Goal: Task Accomplishment & Management: Use online tool/utility

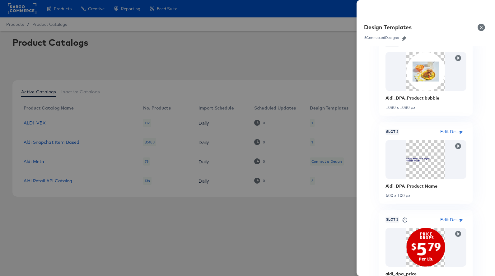
scroll to position [105, 0]
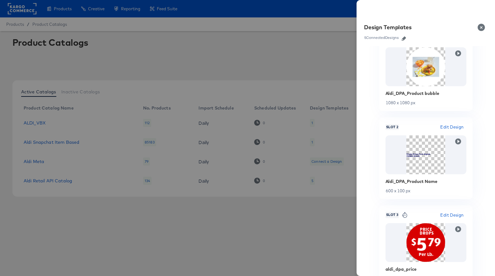
click at [328, 49] on div at bounding box center [247, 138] width 495 height 276
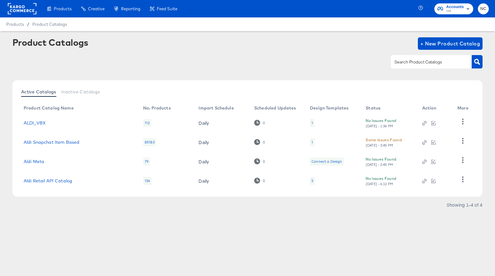
click at [311, 182] on div "5" at bounding box center [312, 181] width 5 height 8
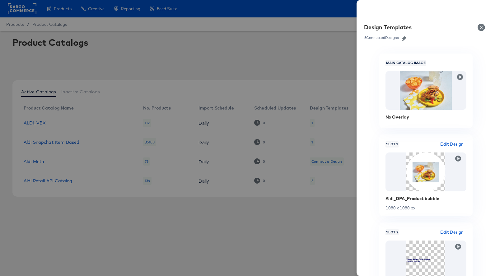
click at [404, 40] on icon "button" at bounding box center [404, 38] width 4 height 4
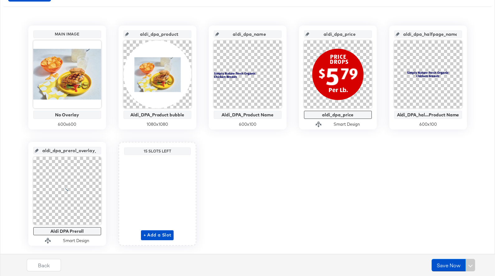
scroll to position [129, 0]
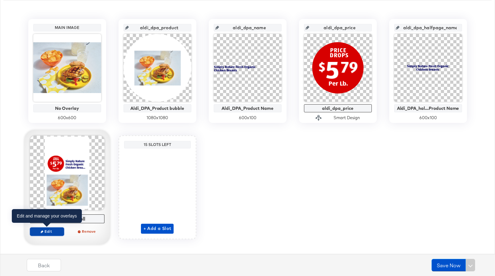
click at [54, 232] on span "Edit" at bounding box center [46, 231] width 29 height 5
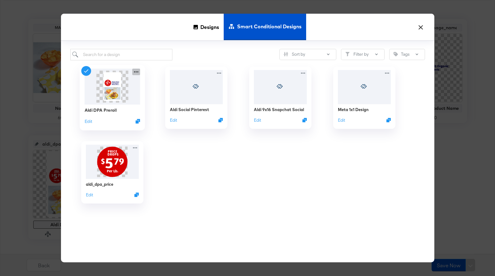
click at [137, 73] on icon at bounding box center [136, 71] width 8 height 7
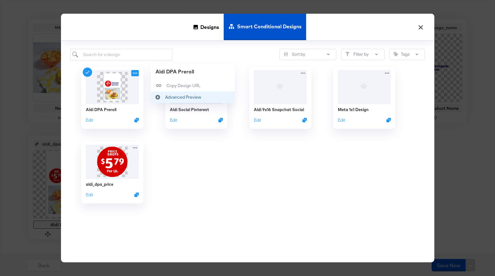
click at [163, 94] on div "Advanced Preview Advanced Preview" at bounding box center [158, 97] width 14 height 12
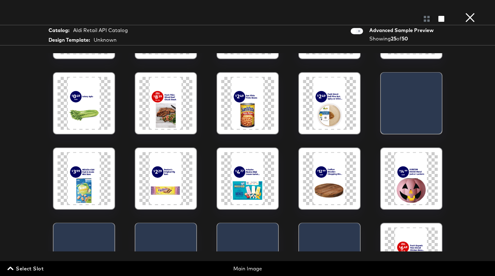
scroll to position [62, 0]
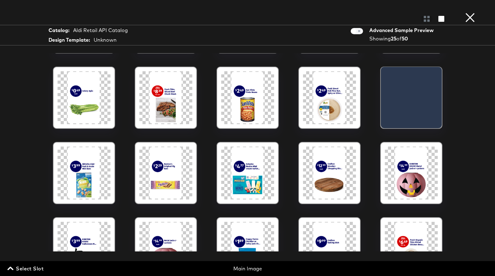
click at [254, 100] on div at bounding box center [247, 97] width 53 height 53
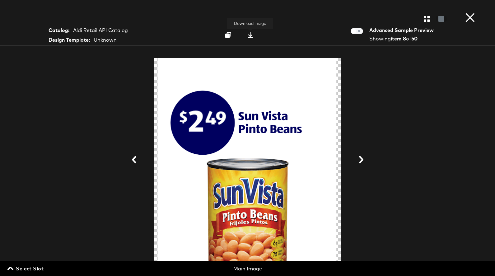
click at [251, 37] on icon at bounding box center [250, 35] width 6 height 6
click at [470, 12] on button "×" at bounding box center [470, 6] width 12 height 12
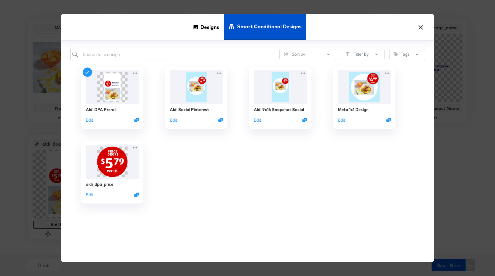
click at [419, 26] on button "×" at bounding box center [420, 25] width 11 height 11
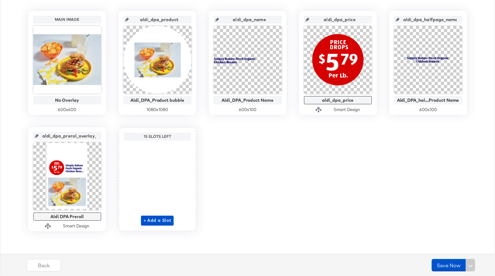
scroll to position [137, 0]
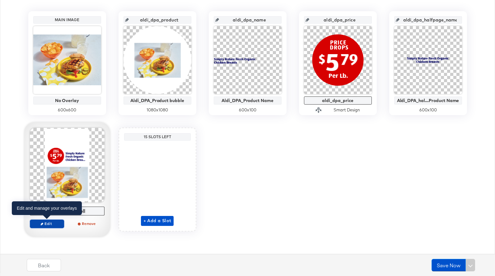
click at [57, 227] on button "Edit" at bounding box center [47, 223] width 34 height 9
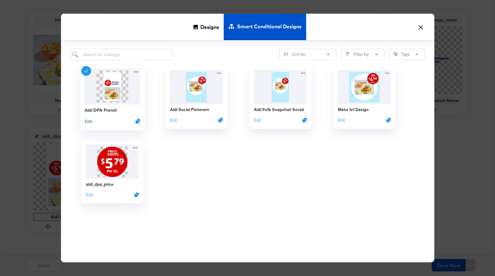
click at [90, 121] on button "Edit" at bounding box center [87, 121] width 7 height 6
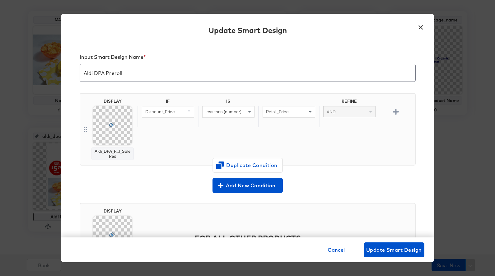
click at [107, 121] on span at bounding box center [112, 125] width 39 height 39
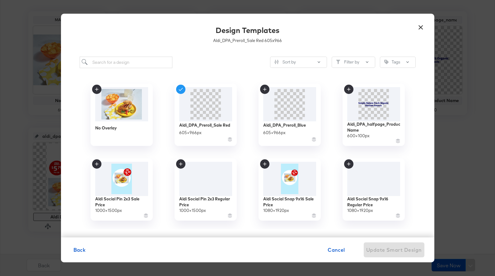
click at [421, 28] on button "×" at bounding box center [420, 25] width 11 height 11
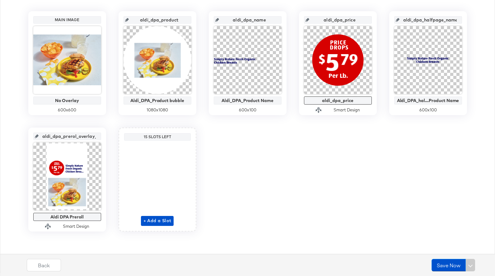
scroll to position [0, 0]
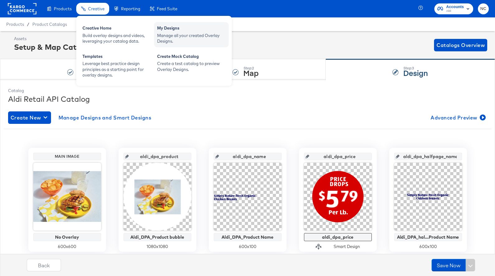
click at [183, 36] on div "Manage all your created Overlay Designs." at bounding box center [191, 39] width 68 height 12
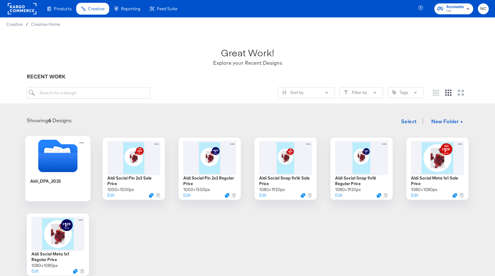
click at [61, 164] on icon "Folder" at bounding box center [57, 162] width 39 height 19
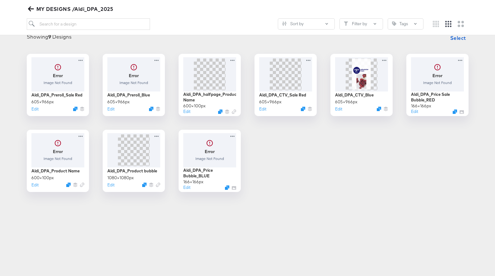
scroll to position [86, 0]
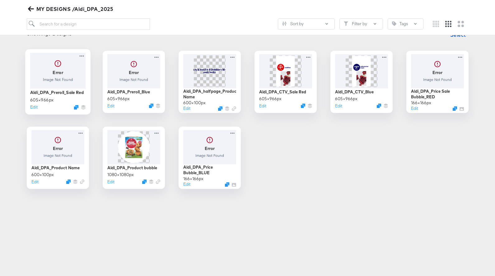
click at [81, 81] on div at bounding box center [58, 71] width 56 height 36
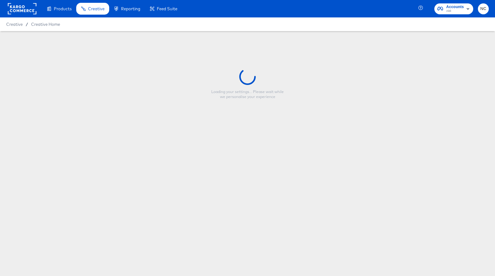
type input "Aldi_DPA_Preroll_Sale Red"
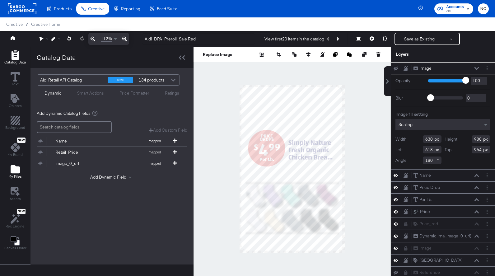
click at [17, 169] on icon "Add Files" at bounding box center [15, 169] width 9 height 8
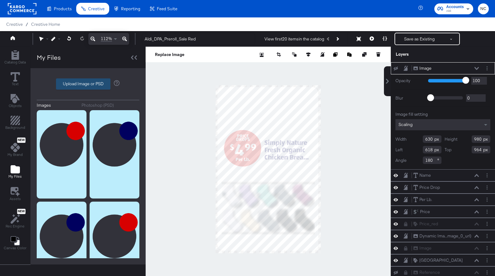
click at [92, 87] on label "Upload Image or PSD" at bounding box center [83, 84] width 54 height 11
click at [88, 84] on input "Upload Image or PSD" at bounding box center [88, 84] width 0 height 0
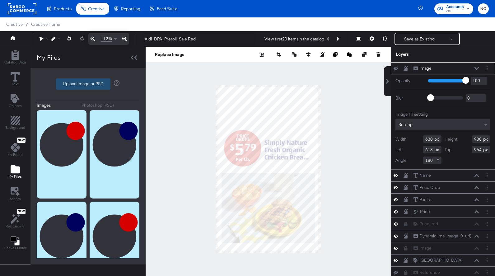
type input "C:\fakepath\Unknown.png"
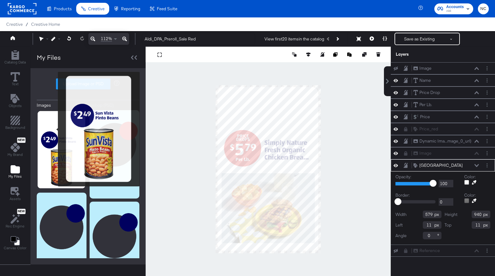
click at [54, 130] on img at bounding box center [62, 149] width 50 height 79
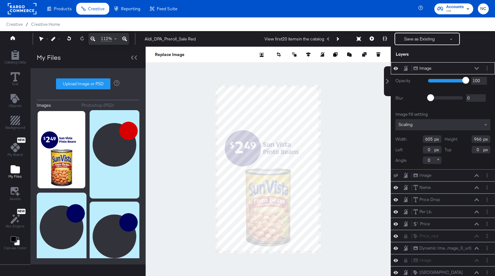
click at [478, 68] on icon at bounding box center [477, 68] width 4 height 3
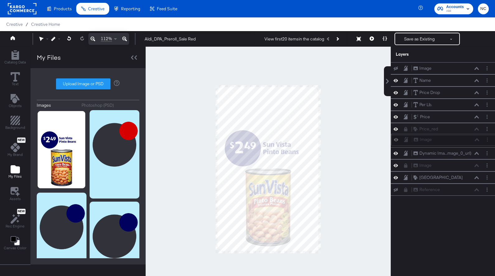
drag, startPoint x: 414, startPoint y: 67, endPoint x: 414, endPoint y: 140, distance: 73.1
click at [414, 140] on icon at bounding box center [416, 140] width 4 height 4
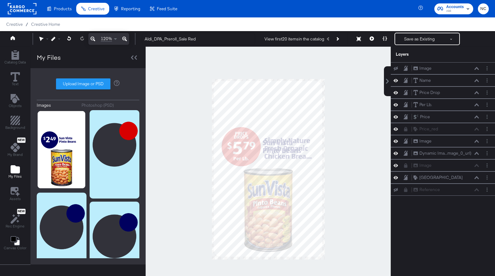
click at [124, 40] on icon at bounding box center [124, 38] width 5 height 7
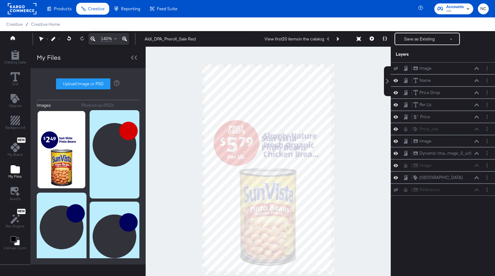
click at [124, 40] on icon at bounding box center [124, 38] width 5 height 7
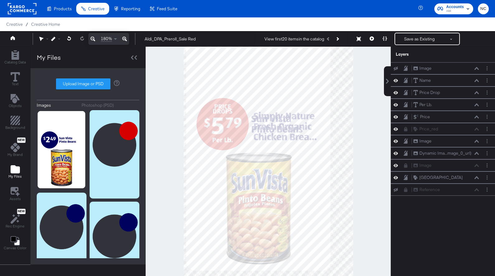
click at [124, 40] on icon at bounding box center [124, 38] width 5 height 7
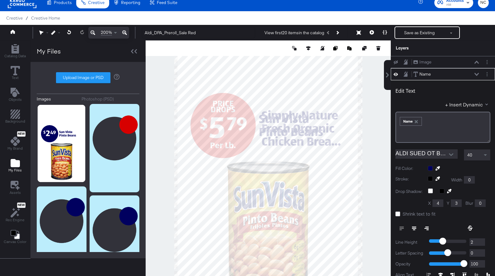
scroll to position [12, 0]
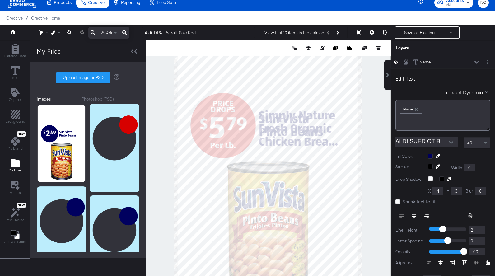
type input "270"
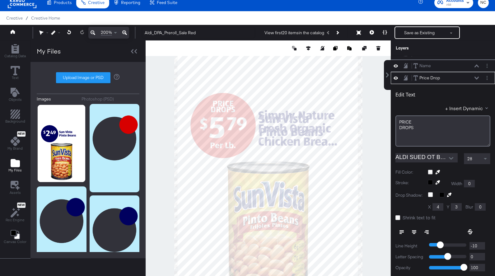
scroll to position [24, 0]
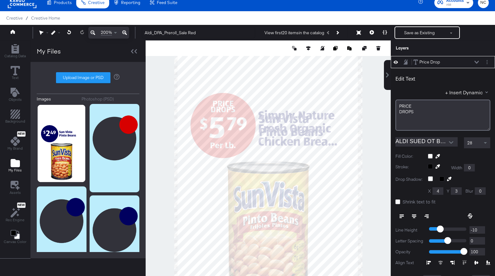
click at [474, 62] on div "Price Drop Price Drop" at bounding box center [446, 62] width 66 height 7
click at [477, 63] on icon at bounding box center [477, 62] width 4 height 3
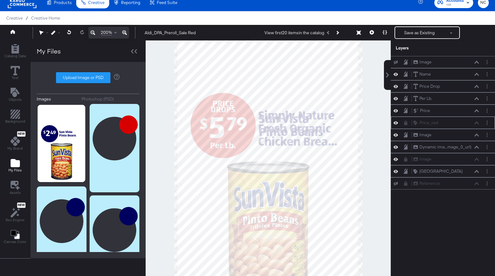
click at [408, 124] on button at bounding box center [405, 122] width 5 height 5
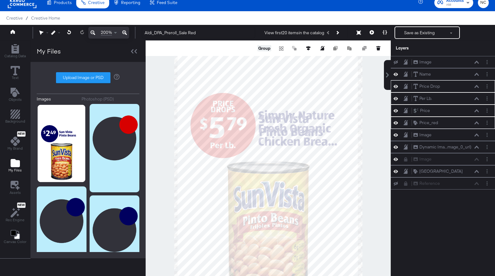
click at [265, 48] on button "Group" at bounding box center [264, 48] width 14 height 6
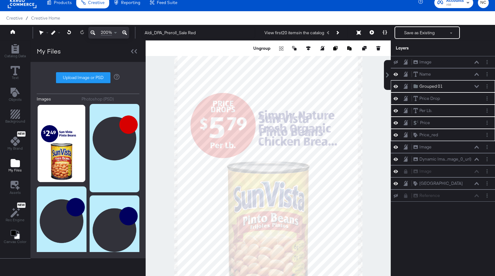
click at [376, 121] on div at bounding box center [268, 162] width 245 height 245
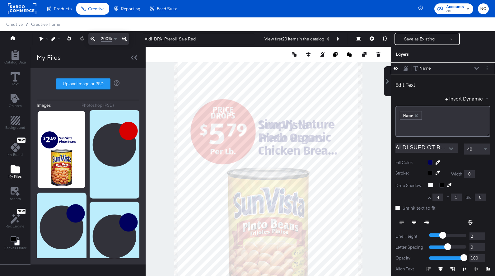
type input "318"
type input "272"
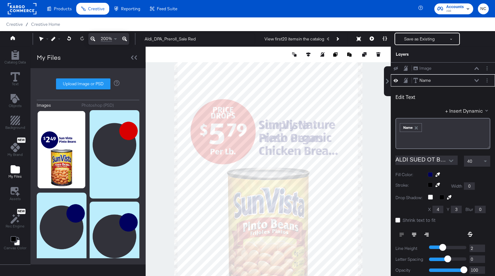
click at [369, 137] on div at bounding box center [268, 169] width 245 height 245
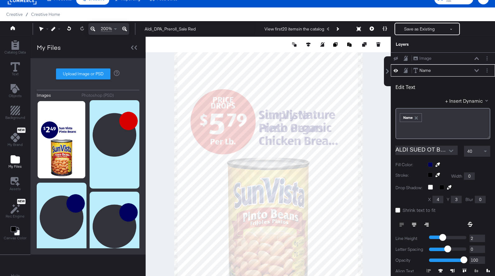
click at [370, 115] on div at bounding box center [268, 159] width 245 height 245
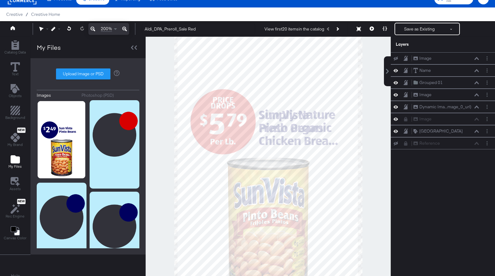
scroll to position [12, 0]
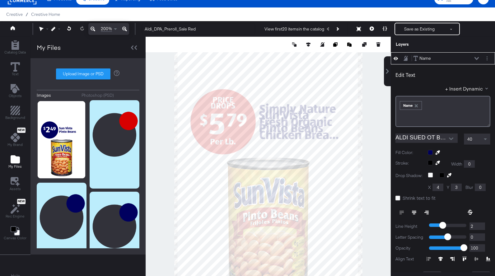
type input "274"
type input "299"
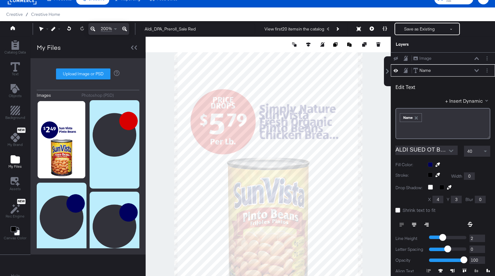
click at [366, 113] on div at bounding box center [268, 159] width 245 height 245
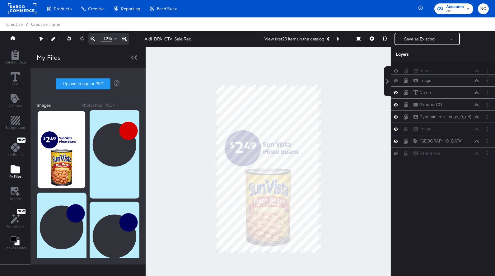
scroll to position [3, 0]
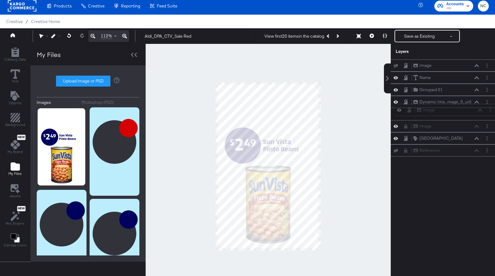
click at [416, 110] on div "Image Image Image Image Name Name Grouped 01 Grouped 01 Dynamic Ima...mage_0_ur…" at bounding box center [443, 107] width 104 height 97
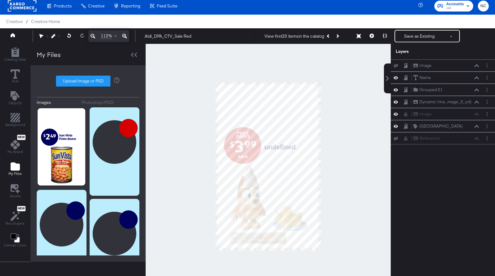
scroll to position [6, 0]
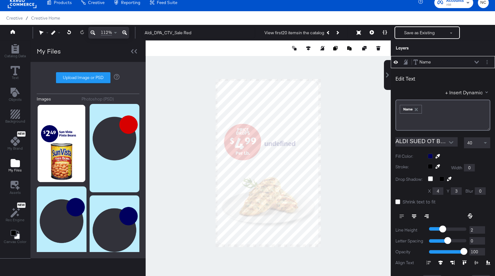
type input "288"
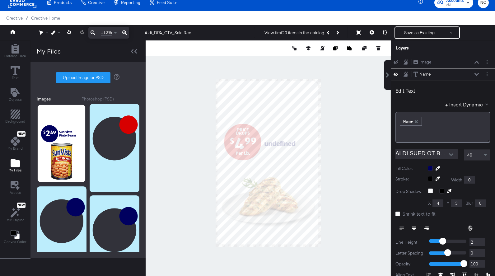
scroll to position [12, 0]
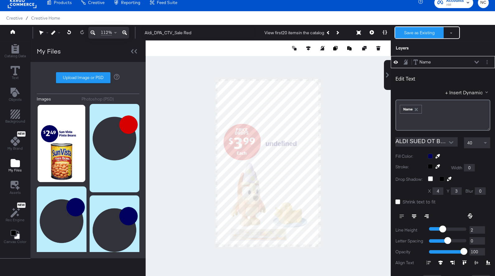
click at [410, 33] on button "Save as Existing" at bounding box center [419, 32] width 49 height 11
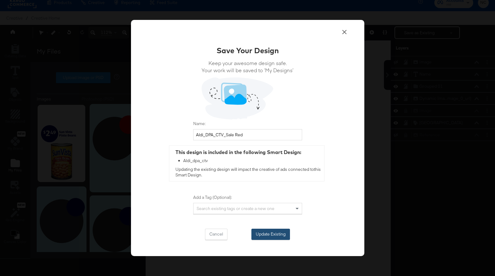
click at [269, 236] on button "Update Existing" at bounding box center [270, 234] width 39 height 11
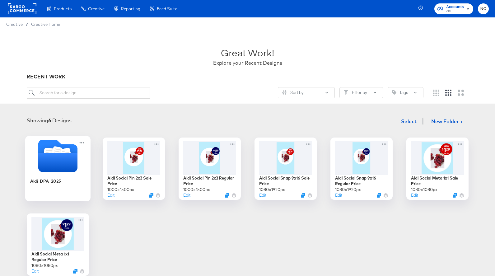
click at [81, 164] on icon "Folder" at bounding box center [57, 155] width 65 height 33
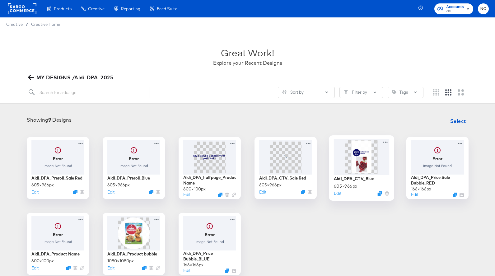
click at [355, 157] on img at bounding box center [361, 156] width 21 height 33
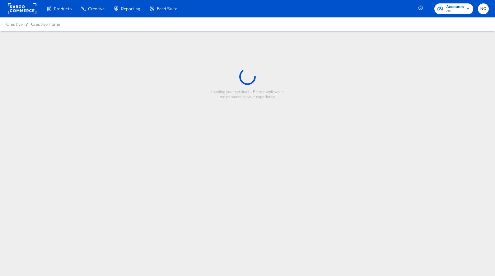
type input "Aldi_DPA_CTV_Blue"
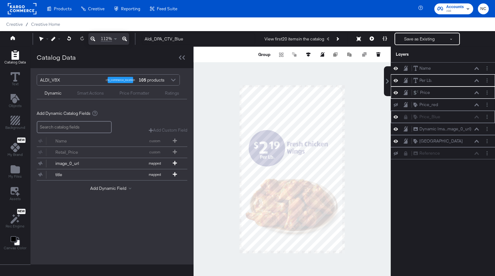
click at [408, 118] on icon at bounding box center [406, 117] width 4 height 4
click at [268, 57] on button "Group" at bounding box center [264, 54] width 14 height 6
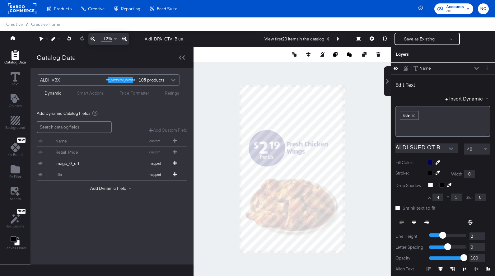
scroll to position [6, 0]
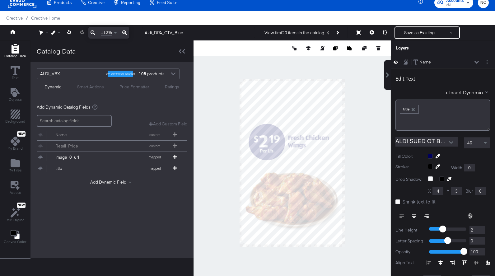
type input "279"
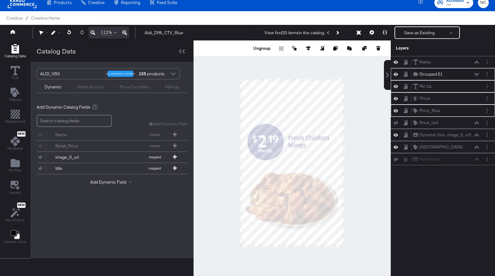
click at [360, 113] on div at bounding box center [292, 162] width 197 height 245
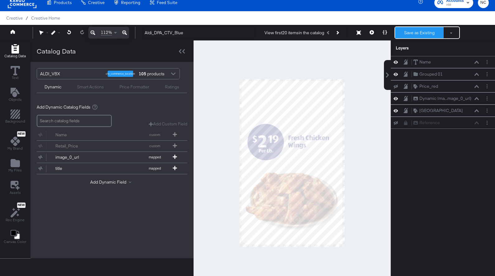
click at [404, 32] on button "Save as Existing" at bounding box center [419, 32] width 49 height 11
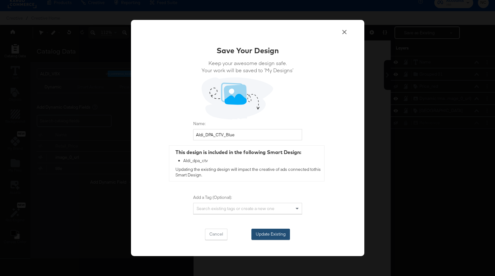
click at [263, 234] on button "Update Existing" at bounding box center [270, 234] width 39 height 11
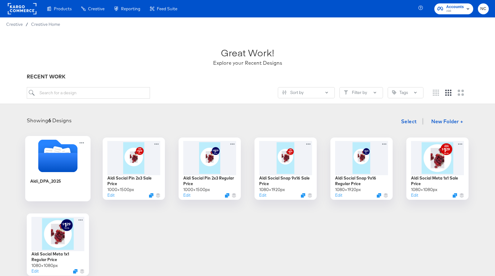
click at [72, 174] on div "Aldi_DPA_2025" at bounding box center [58, 186] width 56 height 24
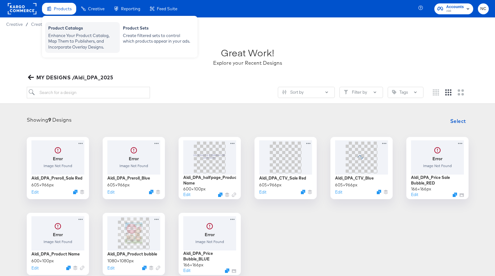
click at [57, 35] on div "Enhance Your Product Catalog, Map Them to Publishers, and Incorporate Overlay D…" at bounding box center [82, 41] width 68 height 17
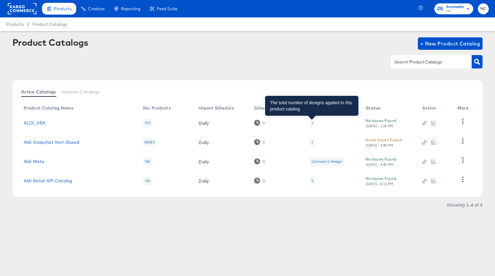
click at [312, 123] on div "1" at bounding box center [312, 122] width 2 height 5
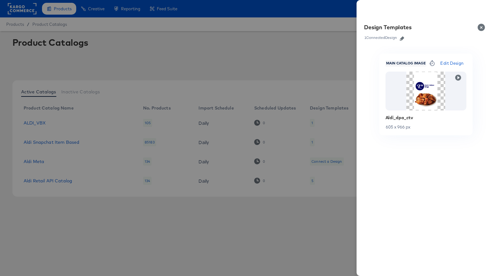
click at [402, 38] on icon "button" at bounding box center [402, 38] width 4 height 4
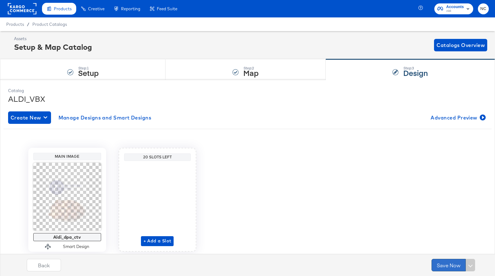
click at [441, 268] on button "Save Now" at bounding box center [449, 265] width 34 height 12
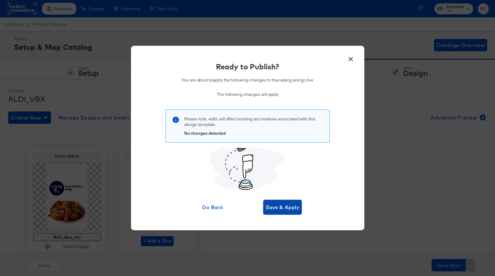
click at [271, 208] on span "Save & Apply" at bounding box center [283, 207] width 34 height 9
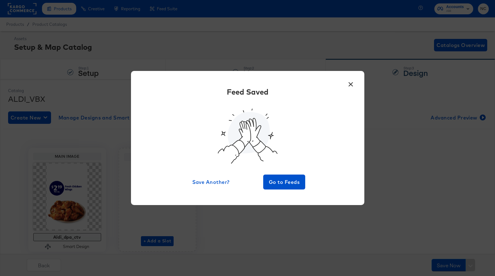
click at [348, 86] on button "×" at bounding box center [350, 82] width 11 height 11
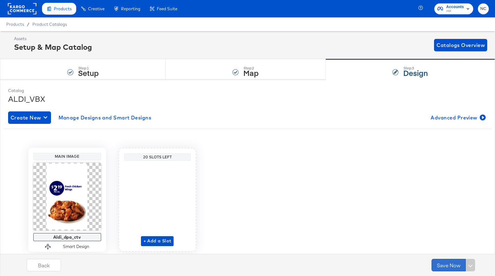
click at [442, 262] on button "Save Now" at bounding box center [449, 265] width 34 height 12
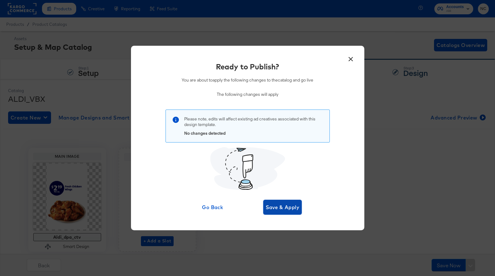
click at [297, 211] on span "Save & Apply" at bounding box center [283, 207] width 34 height 9
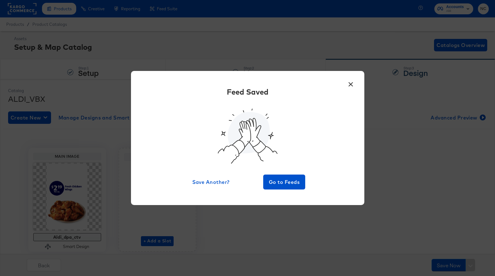
click at [352, 84] on button "×" at bounding box center [350, 82] width 11 height 11
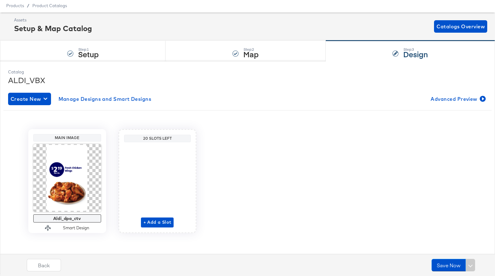
scroll to position [21, 0]
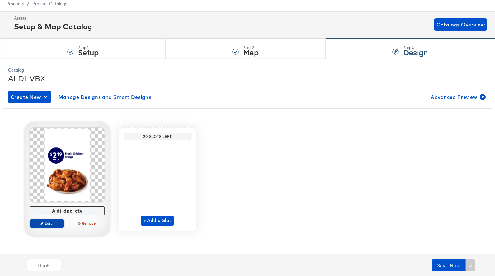
click at [48, 225] on span "Edit" at bounding box center [46, 223] width 29 height 5
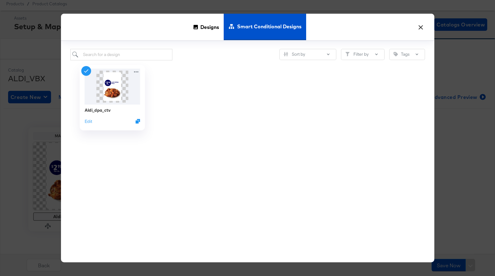
click at [93, 123] on div "Edit" at bounding box center [112, 121] width 56 height 6
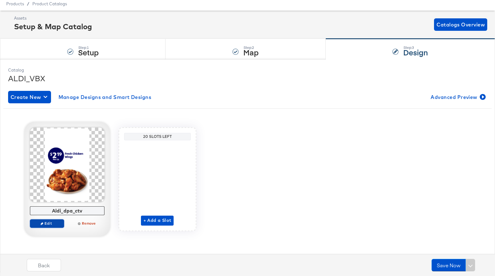
click at [53, 222] on span "Edit" at bounding box center [46, 223] width 29 height 5
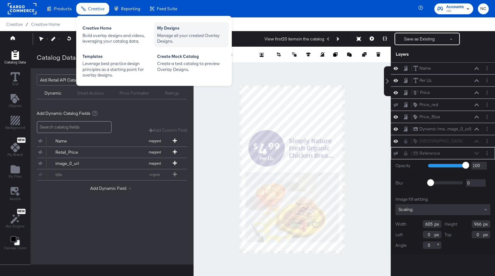
click at [180, 30] on div "My Designs" at bounding box center [191, 28] width 68 height 7
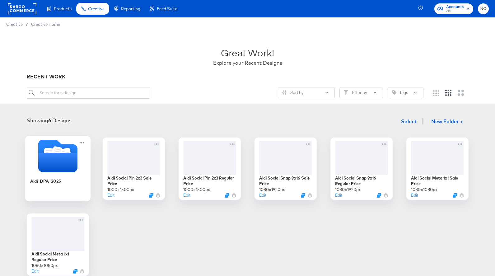
click at [64, 168] on icon "Folder" at bounding box center [57, 162] width 39 height 19
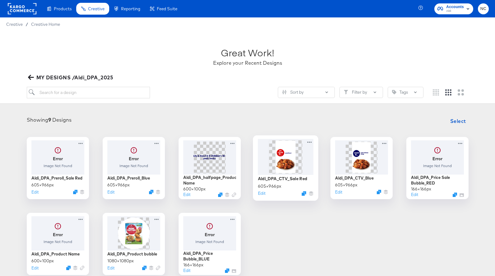
click at [275, 157] on img at bounding box center [285, 156] width 21 height 33
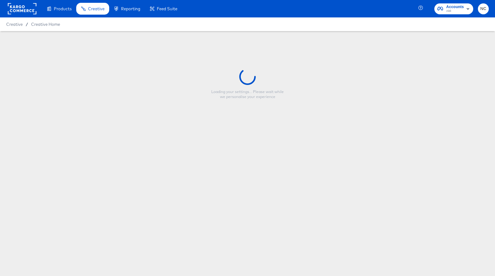
type input "Aldi_DPA_CTV_Sale Red"
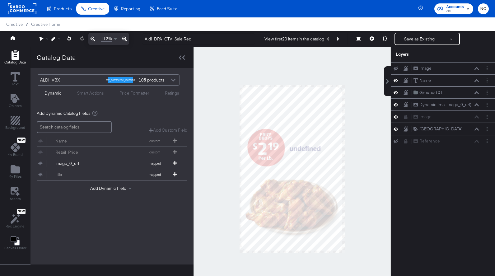
click at [364, 162] on div at bounding box center [292, 169] width 197 height 245
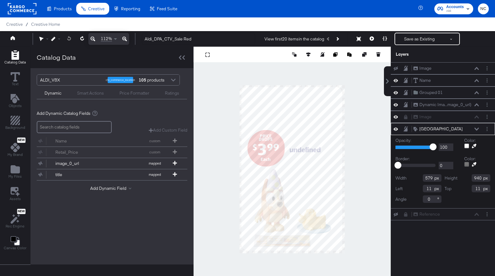
click at [480, 128] on div "Rounded Square [GEOGRAPHIC_DATA]" at bounding box center [447, 129] width 69 height 7
click at [479, 128] on icon at bounding box center [477, 129] width 4 height 3
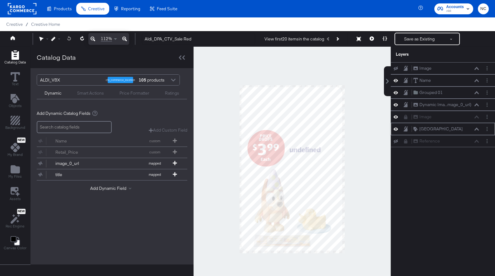
click at [396, 131] on icon at bounding box center [396, 129] width 4 height 3
click at [396, 131] on icon at bounding box center [396, 129] width 4 height 4
click at [396, 117] on icon at bounding box center [396, 116] width 4 height 3
click at [489, 117] on button "Layer Options" at bounding box center [487, 117] width 7 height 7
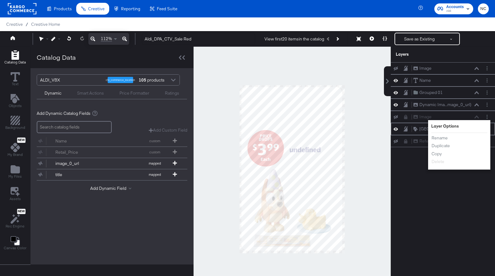
click at [422, 176] on div "Image Image Name Name Grouped 01 Grouped 01 Dynamic Ima...mage_0_url) Dynamic I…" at bounding box center [443, 172] width 104 height 220
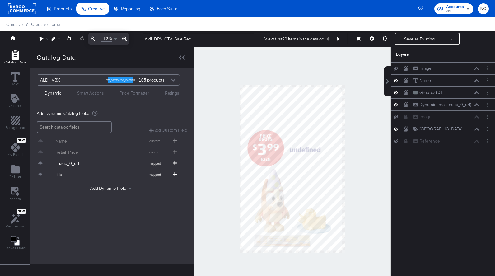
click at [406, 121] on div "Image Image" at bounding box center [443, 117] width 104 height 12
click at [406, 119] on icon at bounding box center [405, 117] width 3 height 4
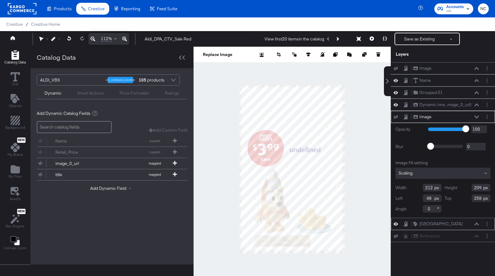
click at [396, 118] on icon at bounding box center [396, 117] width 4 height 4
click at [396, 118] on icon at bounding box center [396, 116] width 4 height 5
click at [487, 115] on circle "Layer Options" at bounding box center [487, 115] width 1 height 1
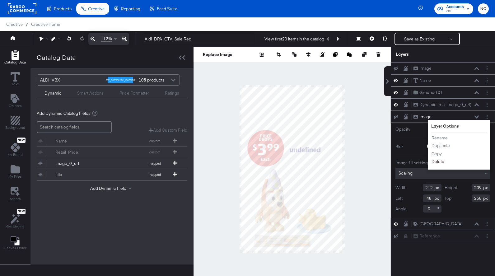
click at [434, 163] on button "Delete" at bounding box center [437, 161] width 13 height 7
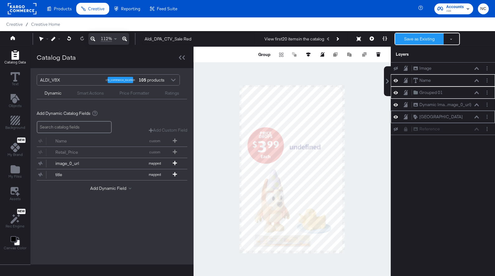
click at [412, 41] on button "Save as Existing" at bounding box center [419, 38] width 49 height 11
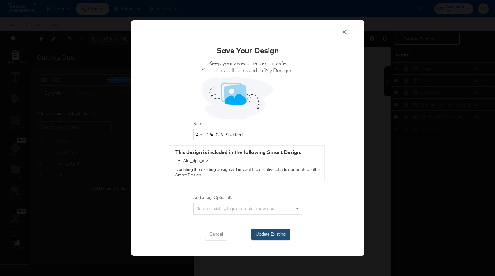
click at [281, 235] on button "Update Existing" at bounding box center [270, 234] width 39 height 11
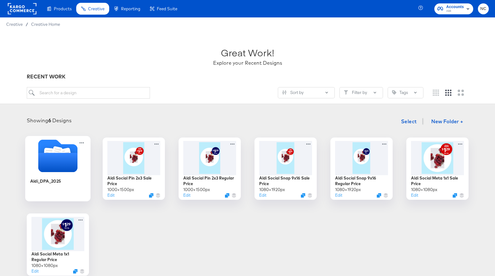
click at [38, 171] on icon "Folder" at bounding box center [57, 155] width 65 height 33
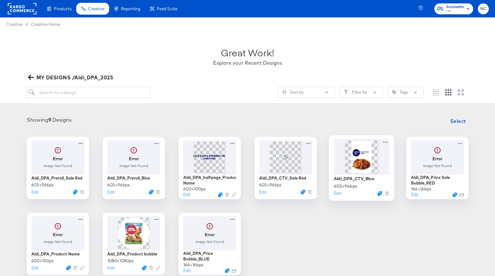
click at [365, 163] on img at bounding box center [361, 156] width 21 height 33
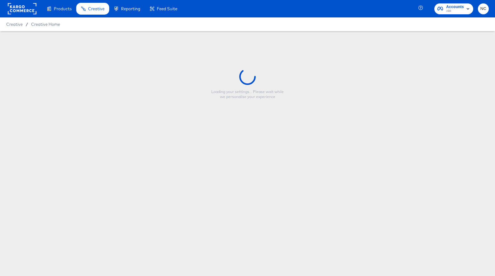
type input "Aldi_DPA_CTV_Blue"
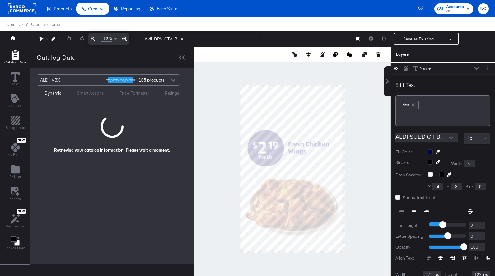
scroll to position [6, 0]
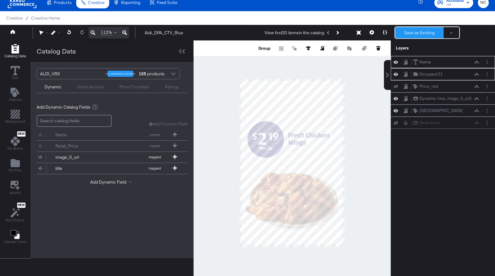
click at [410, 35] on button "Save as Existing" at bounding box center [419, 32] width 49 height 11
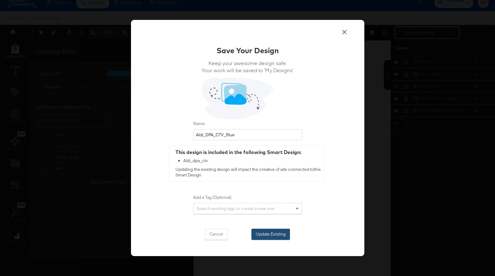
click at [280, 231] on button "Update Existing" at bounding box center [270, 234] width 39 height 11
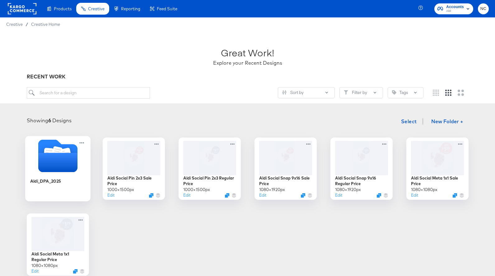
click at [59, 169] on icon "Folder" at bounding box center [57, 162] width 39 height 19
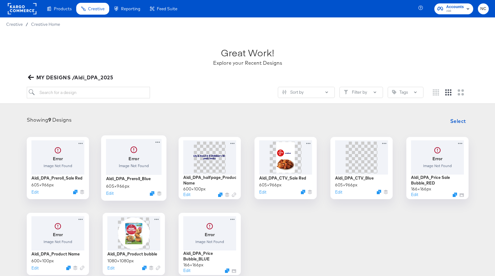
click at [129, 170] on div at bounding box center [134, 157] width 56 height 36
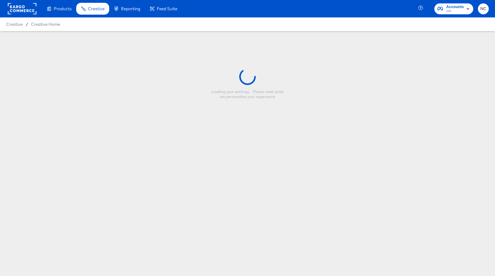
type input "Aldi_DPA_Preroll_Blue"
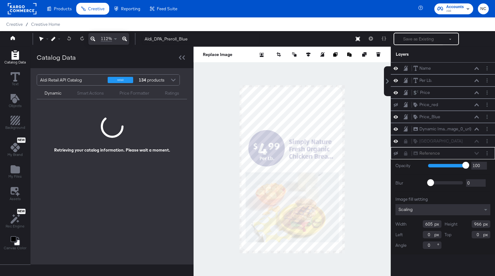
scroll to position [6, 0]
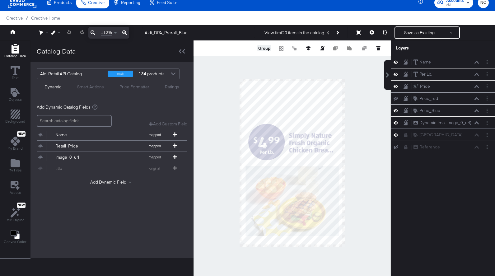
click at [266, 49] on button "Group" at bounding box center [264, 48] width 14 height 6
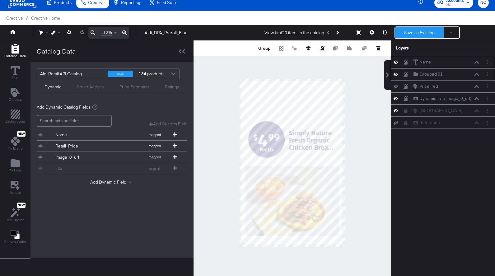
click at [406, 35] on button "Save as Existing" at bounding box center [419, 32] width 49 height 11
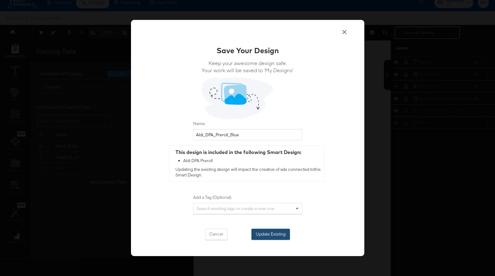
click at [271, 233] on button "Update Existing" at bounding box center [270, 234] width 39 height 11
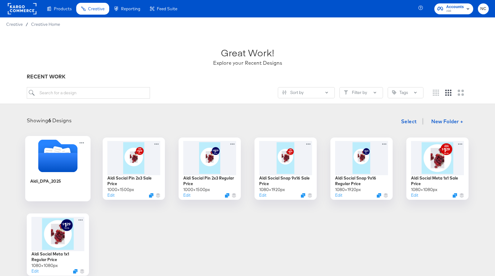
click at [71, 168] on icon "Folder" at bounding box center [57, 162] width 39 height 19
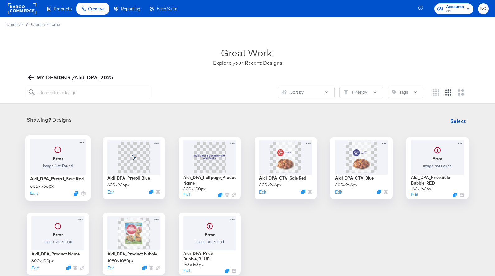
click at [71, 168] on div at bounding box center [58, 157] width 56 height 36
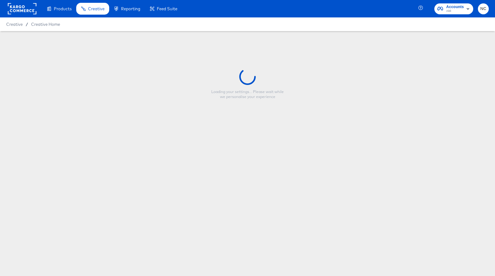
type input "Aldi_DPA_Preroll_Sale Red"
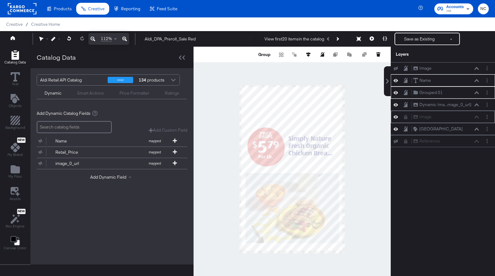
click at [406, 120] on div "Image Image" at bounding box center [443, 117] width 104 height 12
click at [407, 117] on icon at bounding box center [405, 117] width 3 height 4
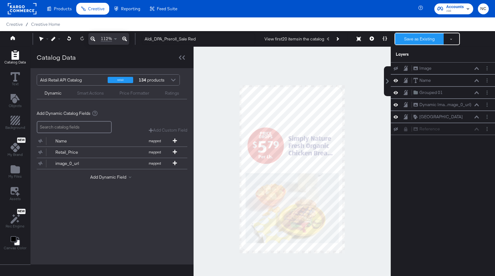
click at [405, 38] on button "Save as Existing" at bounding box center [419, 38] width 49 height 11
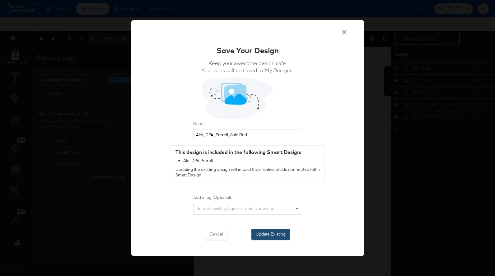
click at [270, 230] on button "Update Existing" at bounding box center [270, 234] width 39 height 11
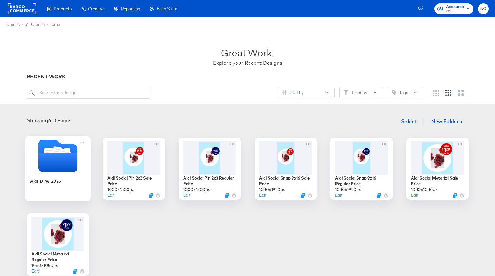
click at [68, 156] on icon "Folder" at bounding box center [57, 162] width 39 height 19
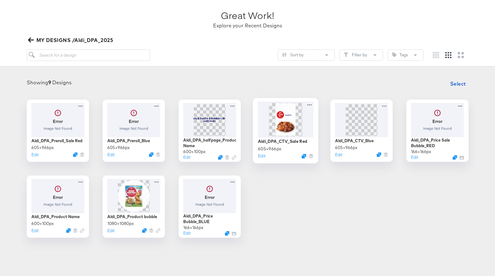
scroll to position [38, 0]
click at [360, 120] on img at bounding box center [361, 118] width 21 height 33
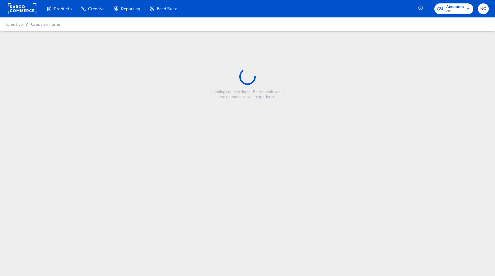
type input "Aldi_DPA_CTV_Blue"
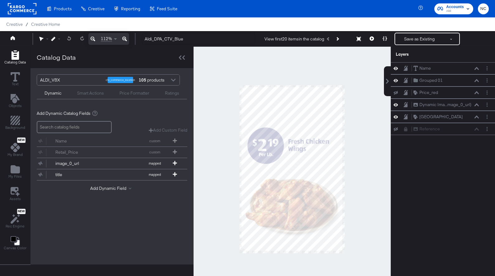
click at [345, 132] on div at bounding box center [292, 169] width 197 height 245
click at [421, 37] on button "Save as Existing" at bounding box center [419, 38] width 49 height 11
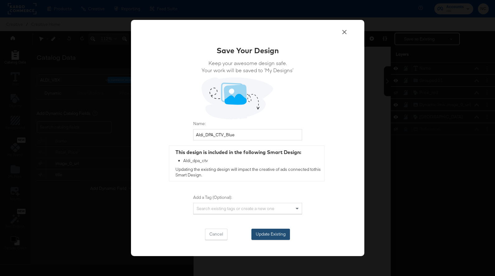
click at [269, 237] on button "Update Existing" at bounding box center [270, 234] width 39 height 11
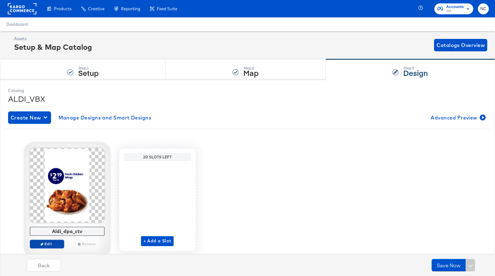
click at [53, 243] on span "Edit" at bounding box center [46, 243] width 29 height 5
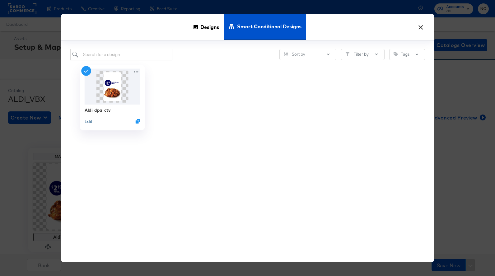
click at [91, 123] on button "Edit" at bounding box center [87, 121] width 7 height 6
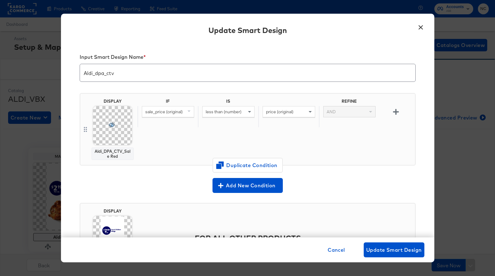
scroll to position [54, 0]
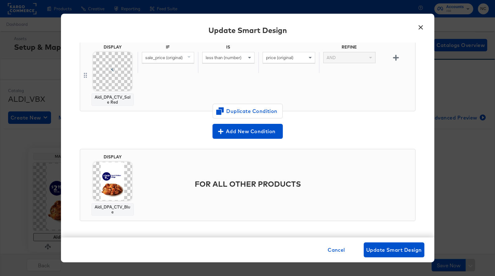
click at [118, 183] on img at bounding box center [112, 181] width 39 height 39
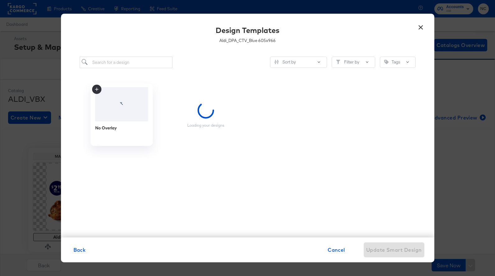
scroll to position [0, 0]
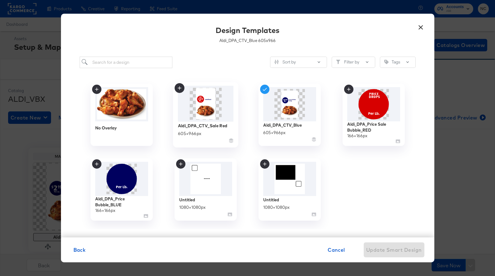
click at [218, 122] on div "Aldi_DPA_CTV_Sale Red 605 × 966 px" at bounding box center [206, 133] width 56 height 22
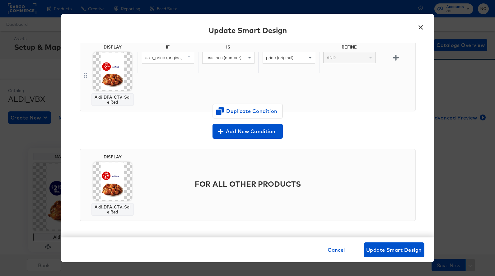
click at [110, 181] on img at bounding box center [112, 181] width 39 height 39
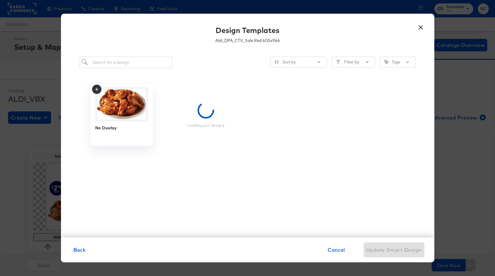
scroll to position [0, 0]
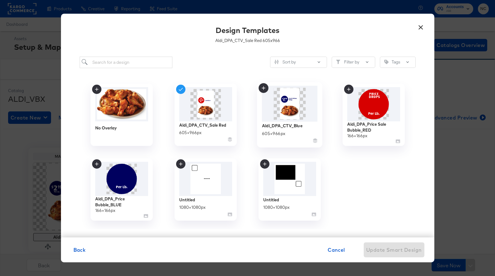
click at [294, 110] on img at bounding box center [290, 104] width 56 height 36
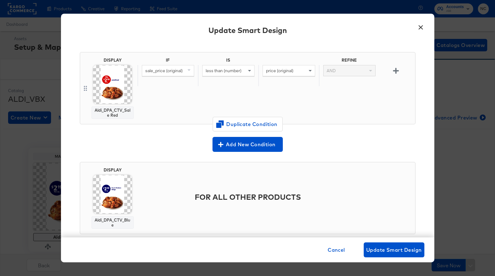
scroll to position [43, 0]
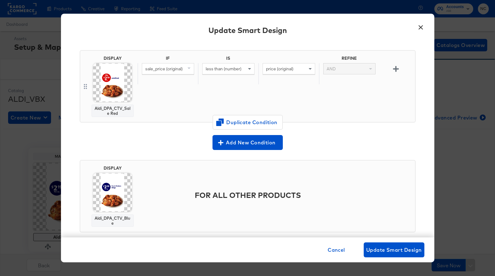
click at [108, 82] on img at bounding box center [112, 82] width 39 height 39
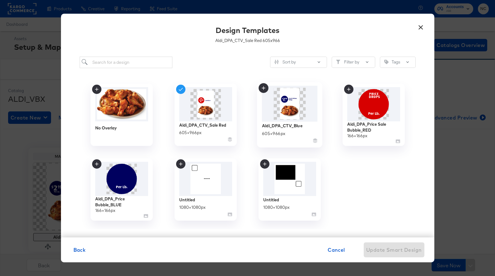
click at [275, 106] on img at bounding box center [290, 104] width 56 height 36
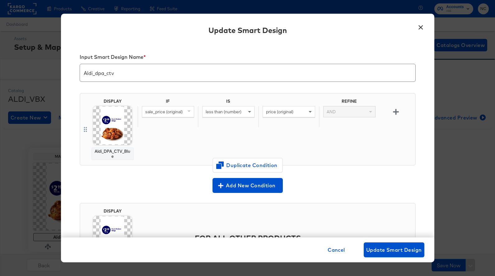
scroll to position [43, 0]
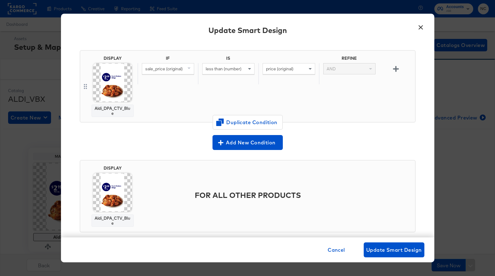
click at [116, 81] on img at bounding box center [112, 82] width 39 height 39
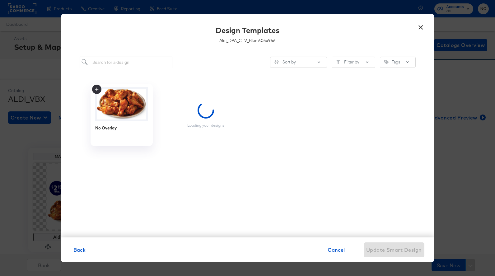
scroll to position [0, 0]
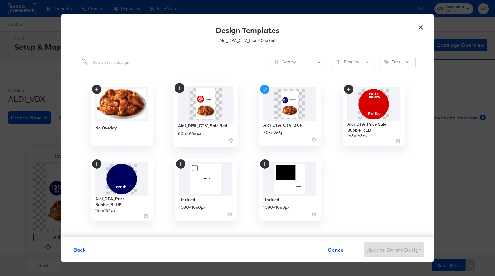
click at [215, 109] on img at bounding box center [206, 104] width 56 height 36
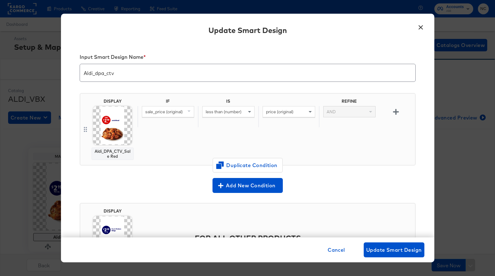
scroll to position [43, 0]
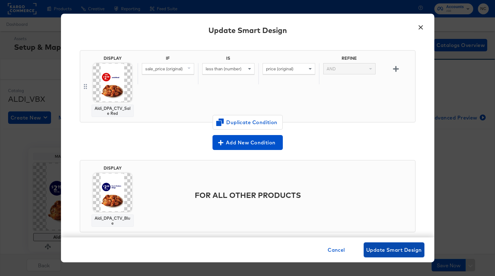
click at [386, 252] on span "Update Smart Design" at bounding box center [394, 250] width 56 height 9
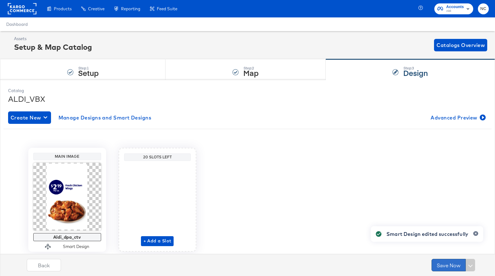
click at [446, 264] on button "Save Now" at bounding box center [449, 265] width 34 height 12
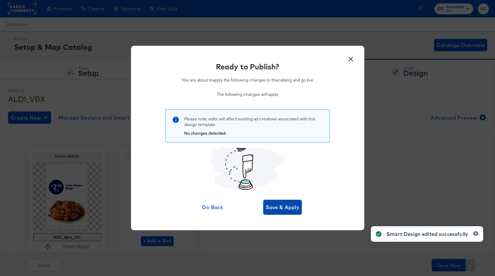
click at [285, 212] on button "Save & Apply" at bounding box center [282, 207] width 39 height 15
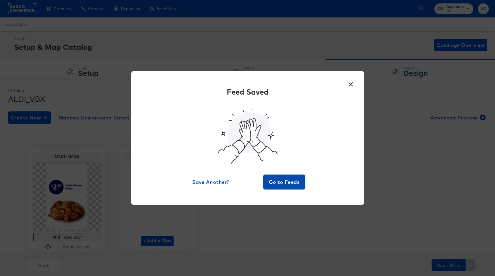
click at [279, 185] on span "Go to Feeds" at bounding box center [284, 182] width 37 height 9
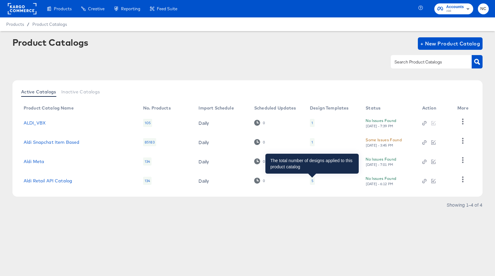
click at [312, 182] on div "5" at bounding box center [312, 180] width 2 height 5
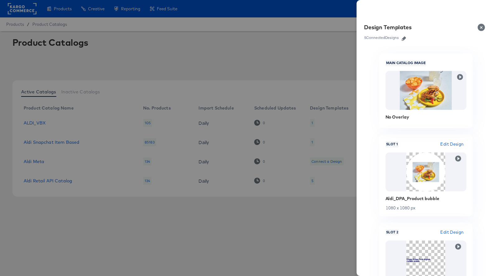
click at [404, 39] on icon "button" at bounding box center [404, 38] width 4 height 4
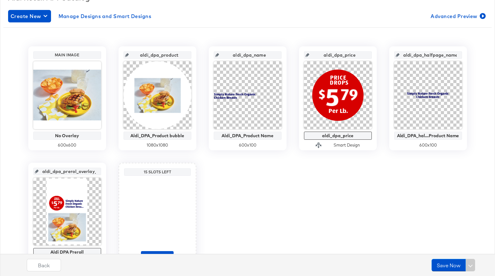
scroll to position [116, 0]
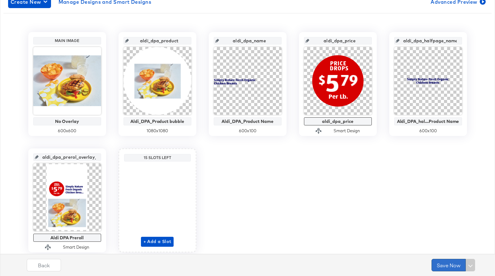
click at [441, 266] on button "Save Now" at bounding box center [449, 265] width 34 height 12
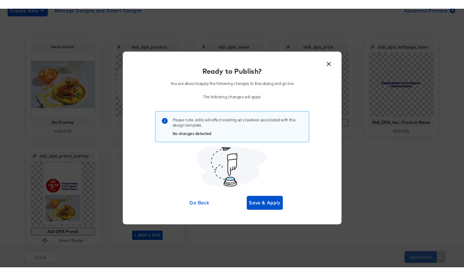
scroll to position [0, 0]
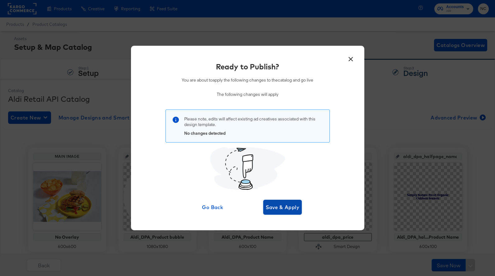
click at [280, 208] on span "Save & Apply" at bounding box center [283, 207] width 34 height 9
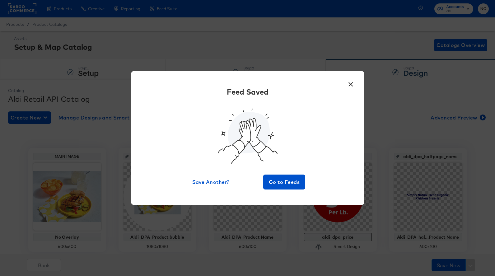
click at [350, 84] on button "×" at bounding box center [350, 82] width 11 height 11
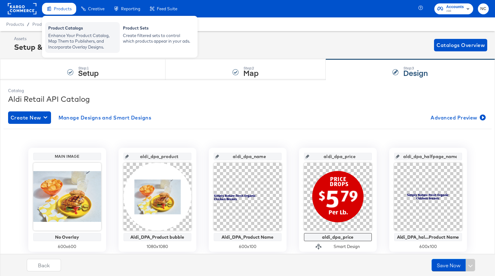
click at [63, 33] on div "Enhance Your Product Catalog, Map Them to Publishers, and Incorporate Overlay D…" at bounding box center [82, 41] width 68 height 17
